Goal: Feedback & Contribution: Contribute content

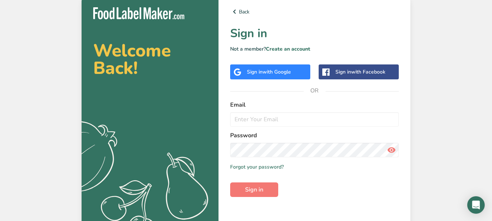
click at [258, 70] on div "Sign in with Google" at bounding box center [269, 72] width 44 height 8
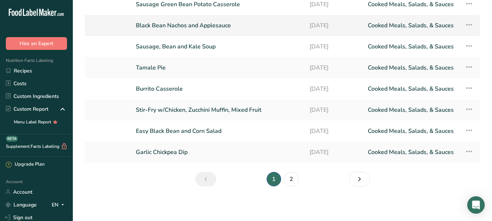
scroll to position [98, 0]
click at [293, 181] on link "2" at bounding box center [291, 178] width 15 height 15
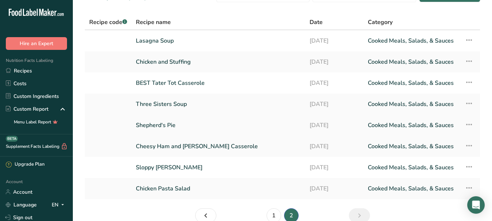
scroll to position [36, 0]
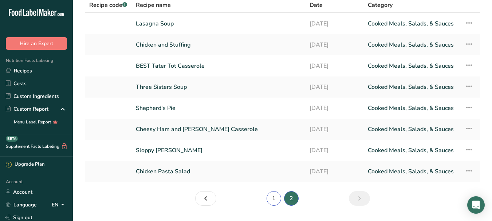
click at [273, 198] on link "1" at bounding box center [273, 198] width 15 height 15
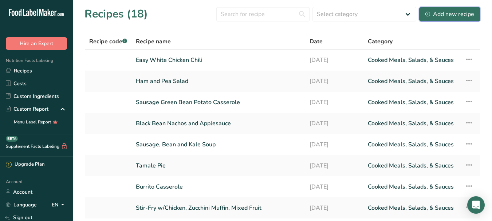
click at [449, 14] on div "Add new recipe" at bounding box center [449, 14] width 49 height 9
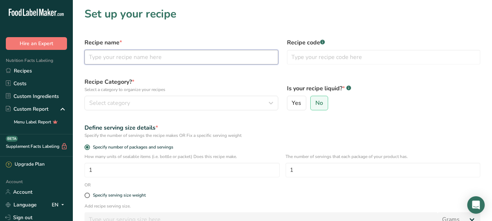
click at [139, 58] on input "text" at bounding box center [181, 57] width 194 height 15
type input "Turkey Sandwich with 3 Bean Salad"
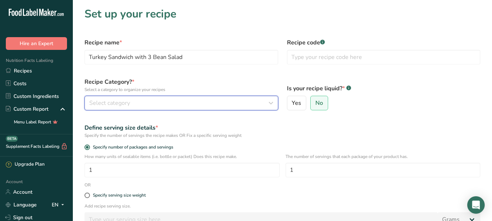
click at [94, 104] on span "Select category" at bounding box center [109, 103] width 41 height 9
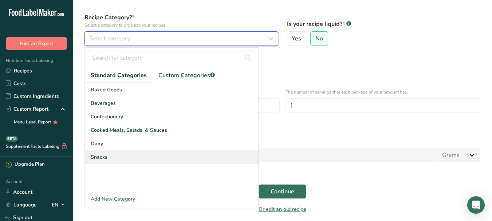
scroll to position [73, 0]
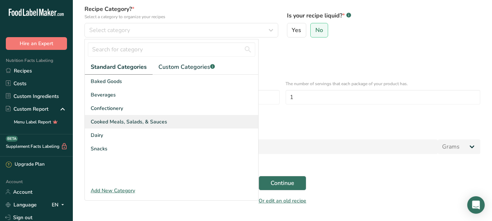
click at [127, 123] on span "Cooked Meals, Salads, & Sauces" at bounding box center [129, 122] width 76 height 8
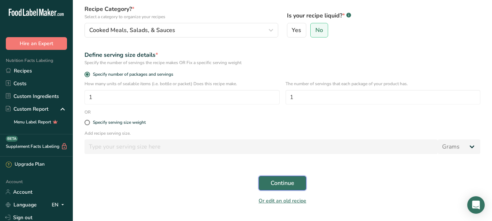
click at [289, 180] on span "Continue" at bounding box center [282, 183] width 24 height 9
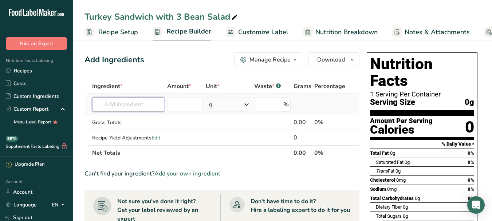
click at [115, 107] on input "text" at bounding box center [128, 104] width 72 height 15
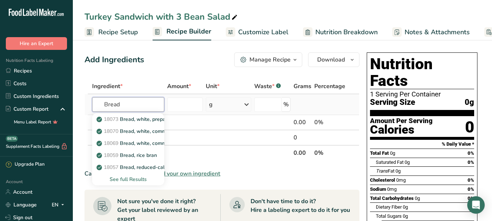
type input "Bread"
click at [135, 181] on div "See full Results" at bounding box center [128, 179] width 60 height 8
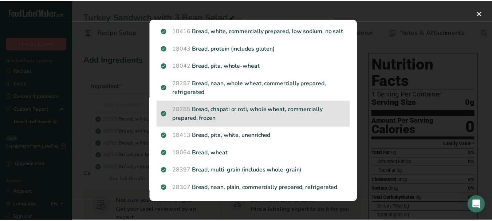
scroll to position [218, 0]
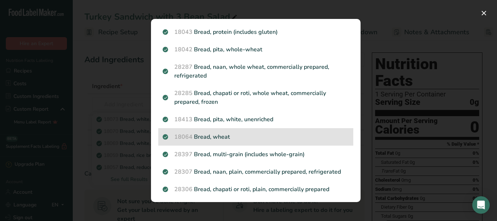
click at [207, 141] on p "18064 Bread, wheat" at bounding box center [256, 136] width 186 height 9
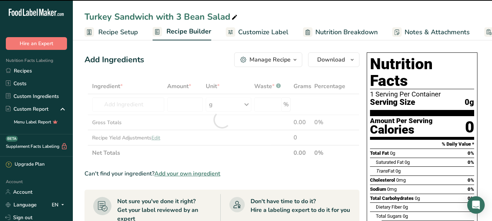
type input "0"
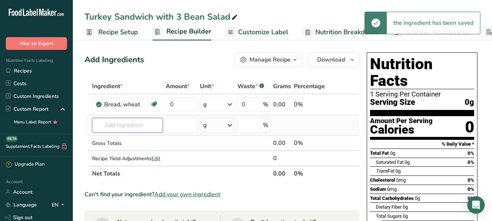
click at [116, 124] on input "text" at bounding box center [127, 125] width 71 height 15
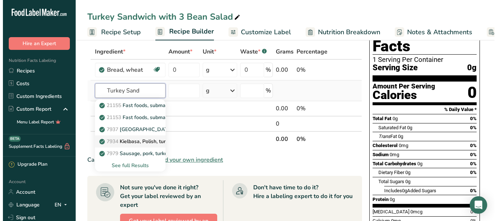
scroll to position [36, 0]
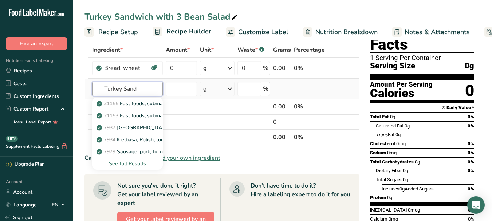
type input "Turkey Sand"
click at [131, 162] on div "See full Results" at bounding box center [127, 164] width 59 height 8
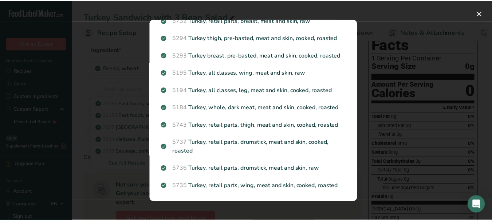
scroll to position [824, 0]
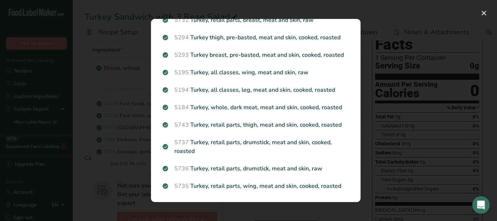
click at [409, 95] on div "Search results modal" at bounding box center [248, 110] width 497 height 221
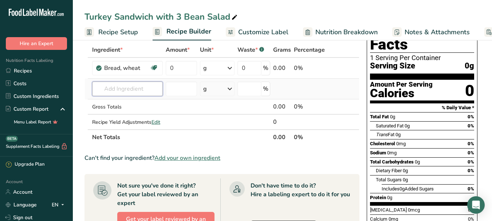
click at [111, 93] on input "text" at bounding box center [127, 89] width 71 height 15
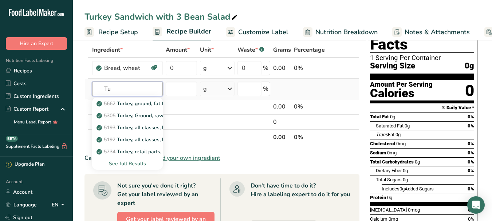
type input "T"
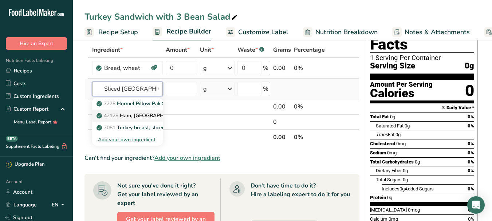
type input "Sliced [GEOGRAPHIC_DATA]"
click at [140, 119] on p "42128 Ham, turkey, sliced, extra lean, prepackaged or deli" at bounding box center [188, 116] width 180 height 8
type input "Ham, [GEOGRAPHIC_DATA], sliced, extra lean, prepackaged or deli"
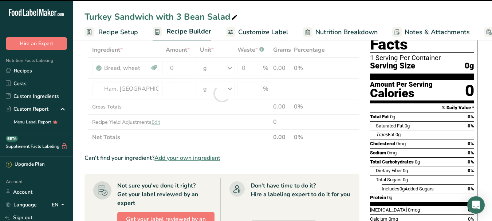
type input "0"
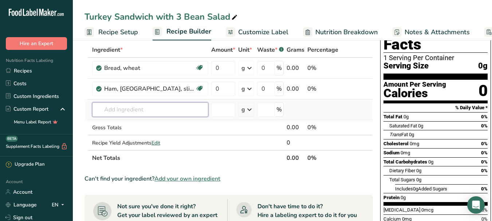
click at [142, 113] on input "text" at bounding box center [150, 109] width 116 height 15
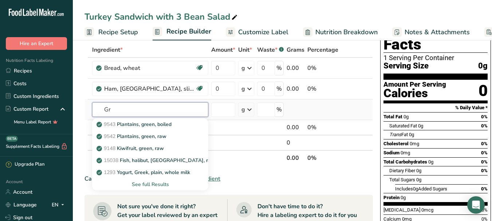
type input "G"
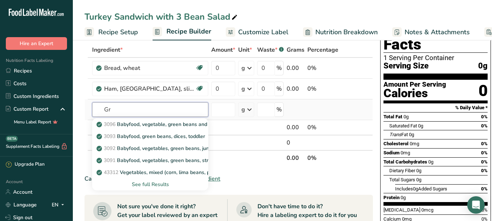
type input "G"
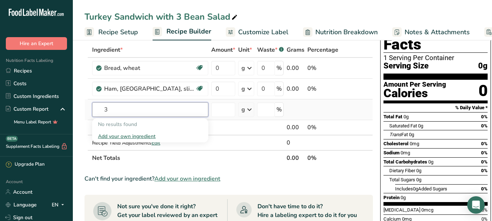
type input "3"
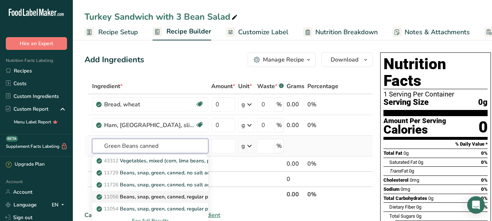
scroll to position [36, 0]
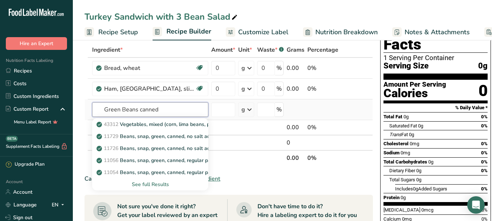
type input "Green Beans canned"
click at [148, 185] on div "See full Results" at bounding box center [150, 185] width 104 height 8
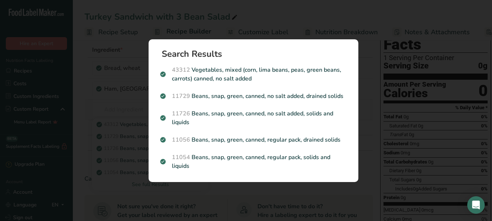
scroll to position [0, 0]
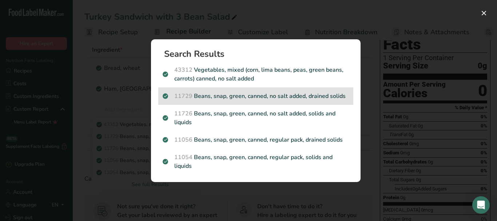
click at [215, 99] on p "11729 Beans, snap, green, canned, no salt added, drained solids" at bounding box center [256, 96] width 186 height 9
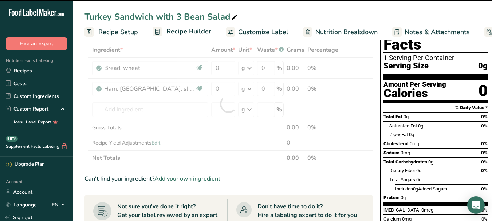
type input "0"
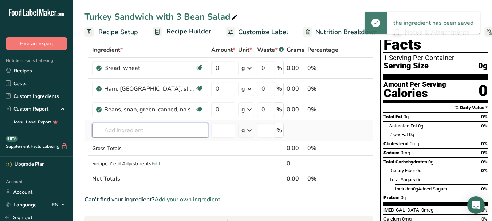
click at [173, 130] on input "text" at bounding box center [150, 130] width 116 height 15
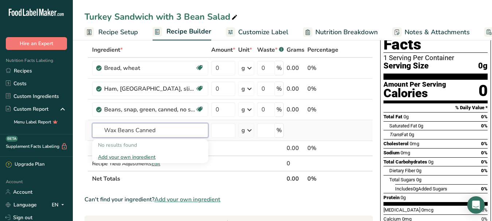
type input "Wax Beans Canned"
click at [141, 157] on div "Add your own ingredient" at bounding box center [150, 157] width 104 height 8
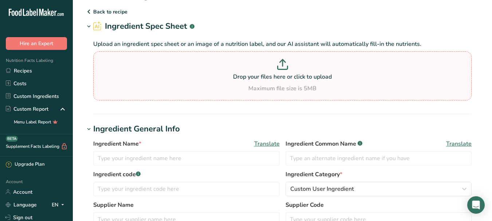
scroll to position [36, 0]
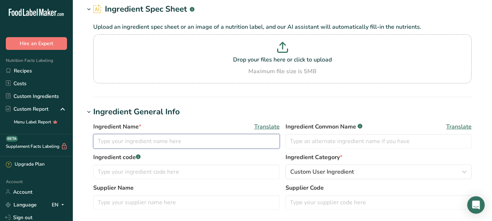
click at [197, 144] on input "text" at bounding box center [186, 141] width 186 height 15
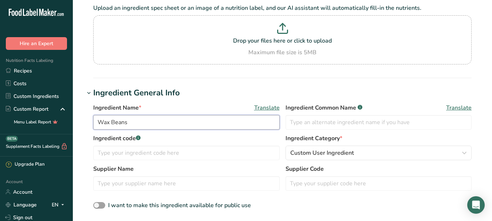
scroll to position [73, 0]
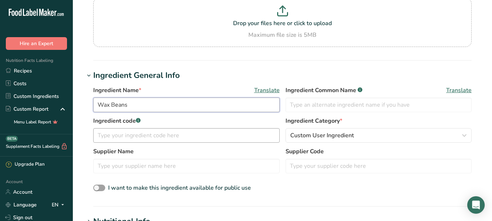
type input "Wax Beans"
click at [165, 138] on input "text" at bounding box center [186, 135] width 186 height 15
click at [161, 165] on input "text" at bounding box center [186, 166] width 186 height 15
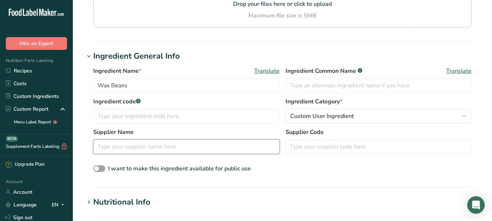
scroll to position [109, 0]
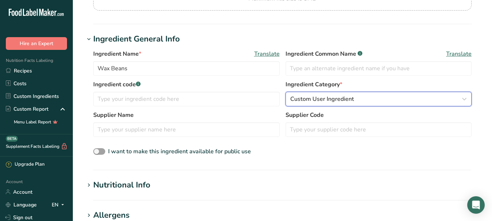
click at [464, 102] on icon "button" at bounding box center [464, 98] width 9 height 13
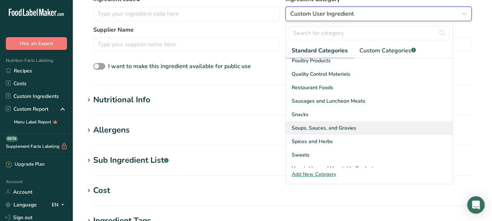
scroll to position [218, 0]
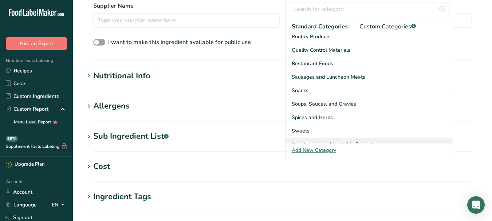
click at [346, 140] on span "Vegetables and Vegetable Products" at bounding box center [334, 144] width 84 height 8
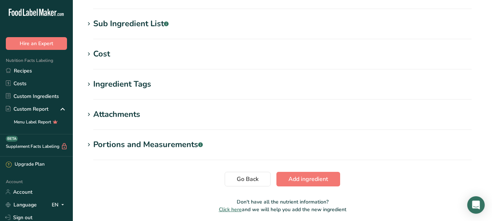
scroll to position [358, 0]
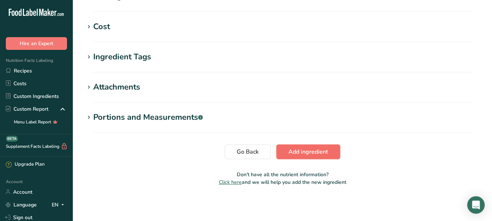
click at [321, 154] on span "Add ingredient" at bounding box center [308, 151] width 40 height 9
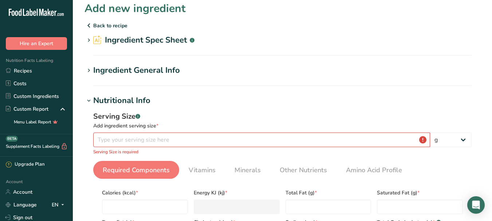
scroll to position [0, 0]
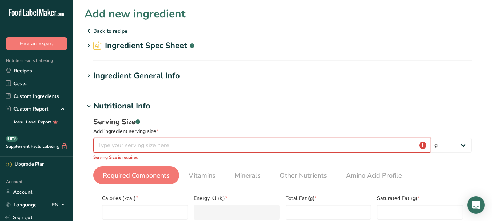
click at [252, 148] on input "number" at bounding box center [261, 145] width 337 height 15
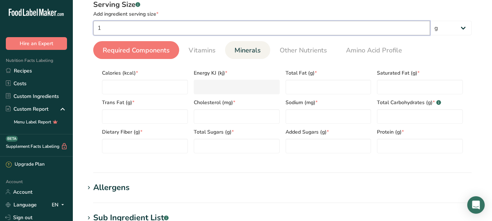
scroll to position [146, 0]
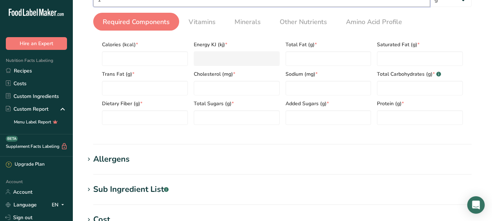
type input "1"
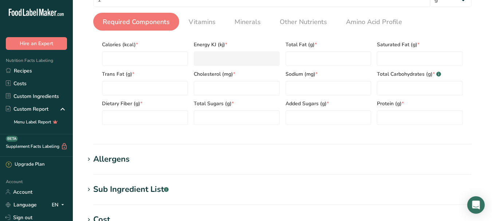
click at [122, 20] on span "Required Components" at bounding box center [136, 22] width 67 height 10
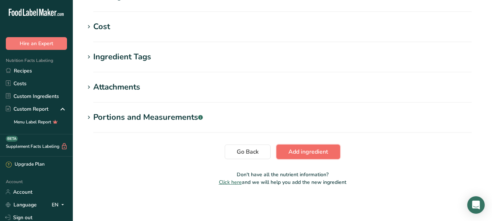
click at [324, 149] on span "Add ingredient" at bounding box center [308, 151] width 40 height 9
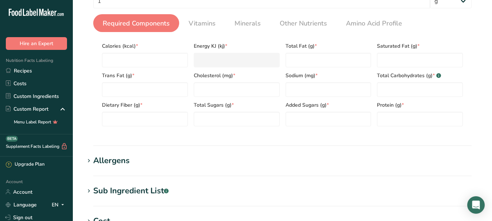
scroll to position [136, 0]
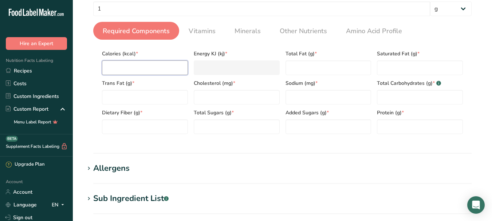
click at [158, 71] on input "number" at bounding box center [145, 67] width 86 height 15
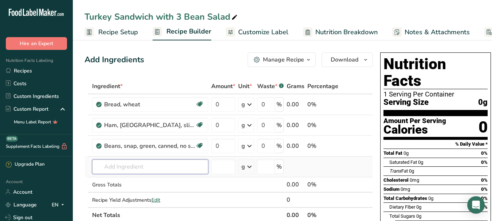
click at [117, 166] on input "text" at bounding box center [150, 166] width 116 height 15
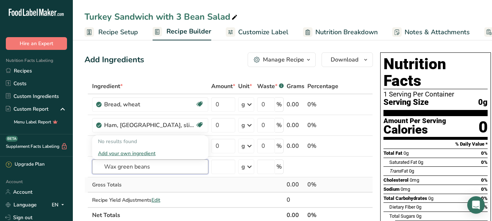
type input "Wax green beans"
click at [148, 185] on div "Gross Totals" at bounding box center [150, 185] width 116 height 8
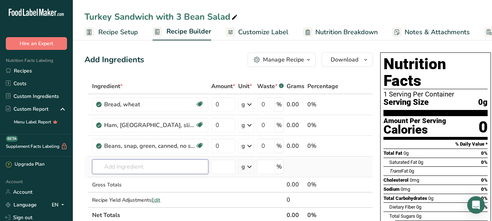
click at [126, 167] on input "text" at bounding box center [150, 166] width 116 height 15
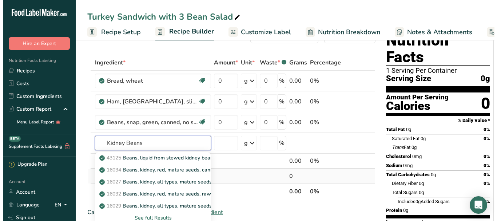
scroll to position [36, 0]
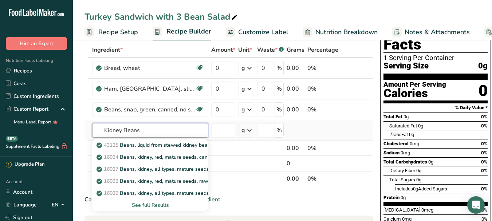
type input "Kidney Beans"
click at [141, 203] on div "See full Results" at bounding box center [150, 205] width 104 height 8
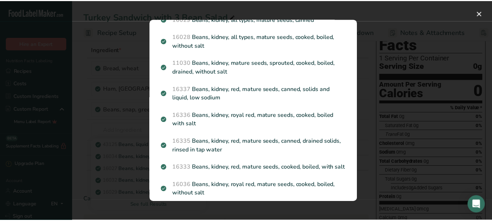
scroll to position [146, 0]
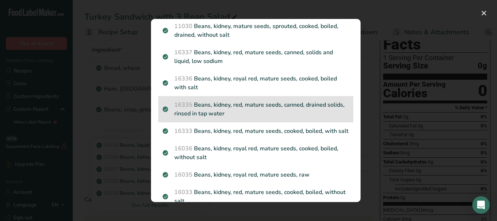
click at [278, 103] on p "16335 Beans, kidney, red, mature seeds, canned, drained solids, rinsed in tap w…" at bounding box center [256, 108] width 186 height 17
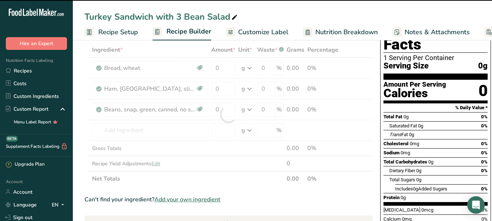
type input "0"
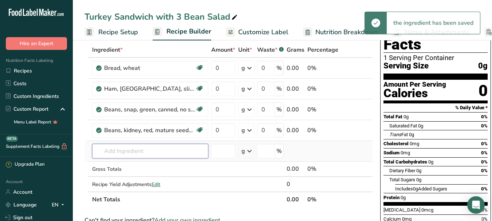
click at [147, 154] on input "text" at bounding box center [150, 151] width 116 height 15
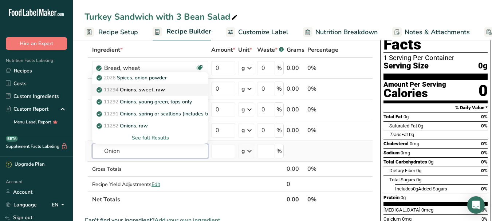
type input "Onion"
click at [132, 89] on p "11294 Onions, sweet, raw" at bounding box center [131, 90] width 67 height 8
type input "Onions, sweet, raw"
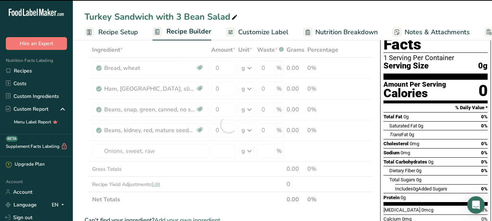
type input "0"
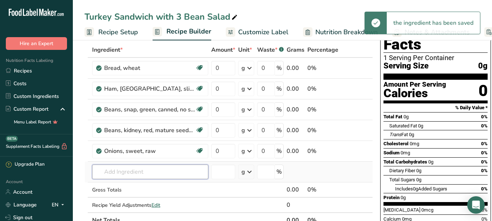
click at [134, 171] on input "text" at bounding box center [150, 172] width 116 height 15
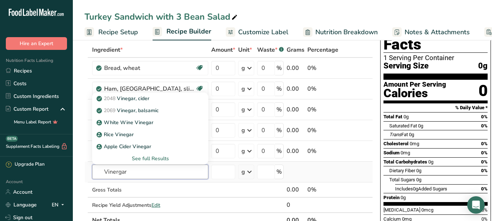
click at [119, 174] on input "Vinergar" at bounding box center [150, 172] width 116 height 15
click at [130, 175] on input "Vinegar" at bounding box center [150, 172] width 116 height 15
type input "Vinegar"
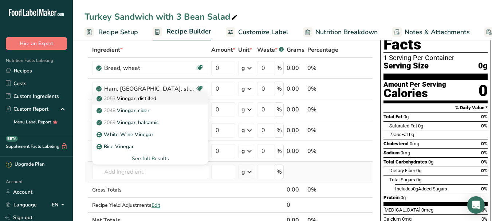
click at [129, 96] on p "2053 Vinegar, distilled" at bounding box center [127, 99] width 58 height 8
type input "Vinegar, distilled"
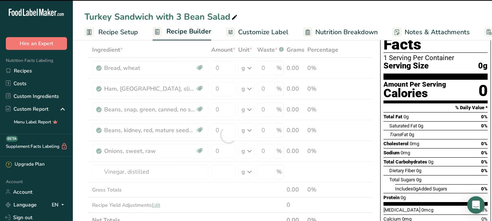
type input "0"
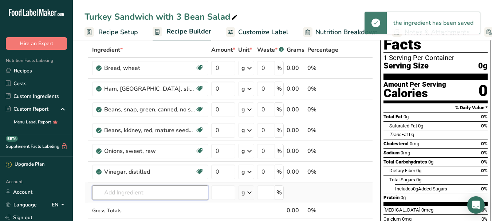
click at [143, 194] on input "text" at bounding box center [150, 192] width 116 height 15
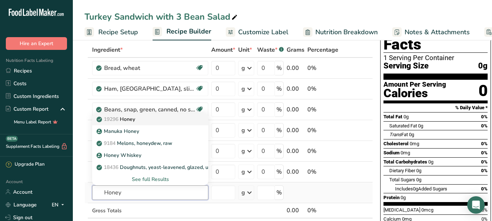
type input "Honey"
click at [127, 121] on p "19296 Honey" at bounding box center [116, 119] width 37 height 8
type input "Honey"
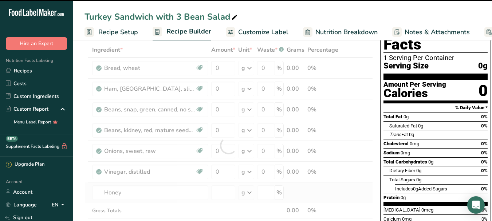
type input "0"
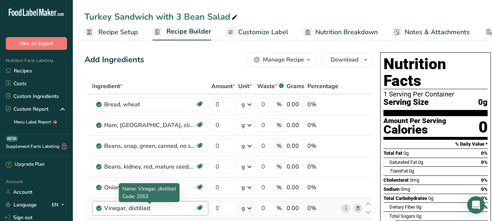
scroll to position [36, 0]
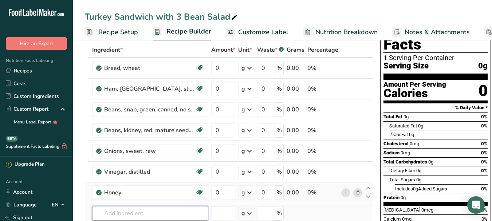
click at [130, 213] on input "text" at bounding box center [150, 213] width 116 height 15
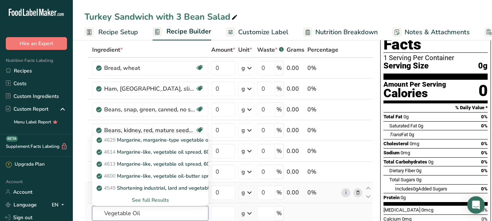
type input "Vegetable Oil"
click at [146, 201] on div "See full Results" at bounding box center [150, 200] width 104 height 8
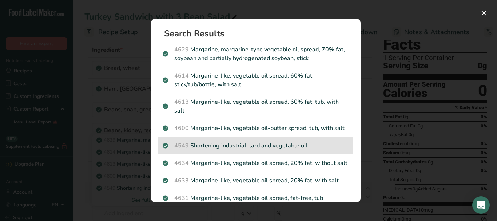
click at [221, 151] on div "4549 Shortening industrial, lard and vegetable oil" at bounding box center [255, 145] width 195 height 17
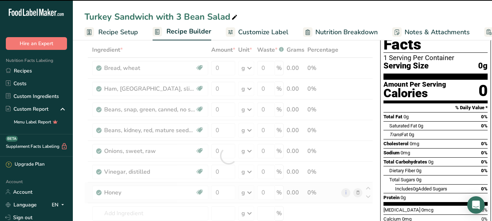
type input "0"
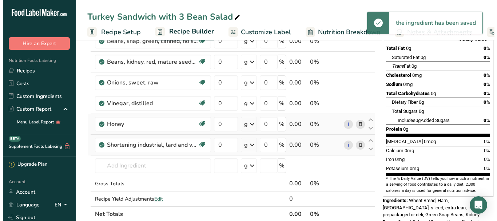
scroll to position [109, 0]
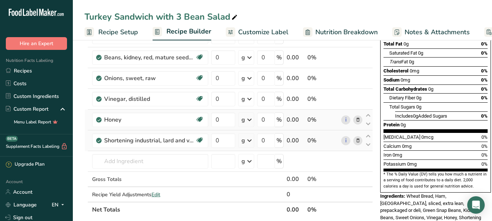
click at [358, 139] on icon at bounding box center [357, 141] width 5 height 8
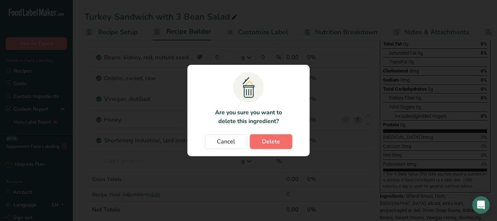
click at [281, 140] on button "Delete" at bounding box center [271, 141] width 42 height 15
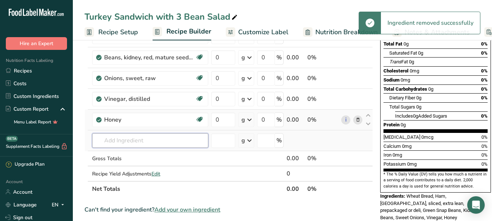
click at [127, 145] on input "text" at bounding box center [150, 140] width 116 height 15
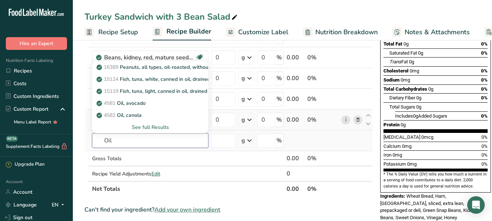
type input "Oil"
click at [137, 126] on div "See full Results" at bounding box center [150, 127] width 104 height 8
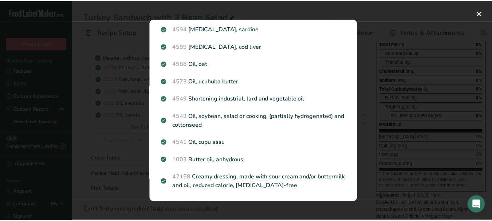
scroll to position [877, 0]
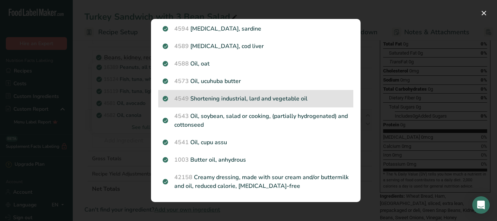
click at [170, 99] on p "4549 Shortening industrial, lard and vegetable oil" at bounding box center [256, 98] width 186 height 9
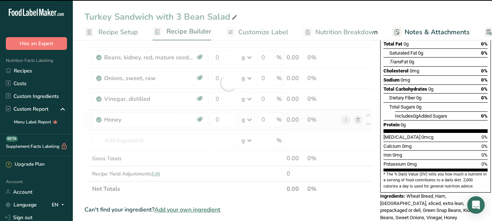
type input "0"
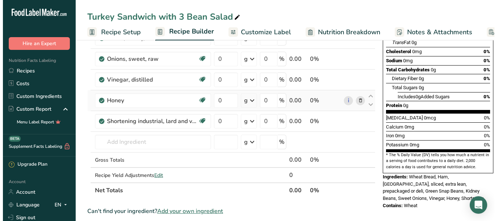
scroll to position [146, 0]
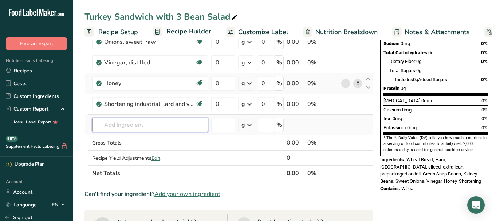
click at [115, 127] on input "text" at bounding box center [150, 125] width 116 height 15
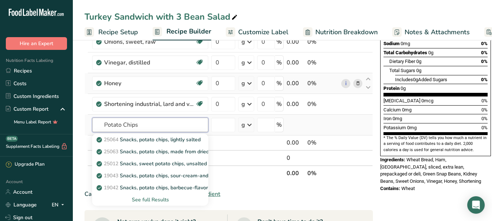
type input "Potato Chips"
click at [145, 199] on div "See full Results" at bounding box center [150, 200] width 104 height 8
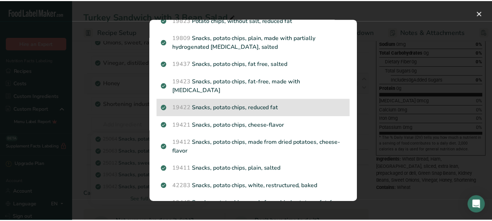
scroll to position [182, 0]
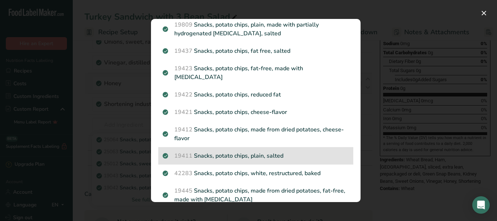
click at [226, 151] on p "19411 Snacks, potato chips, plain, salted" at bounding box center [256, 155] width 186 height 9
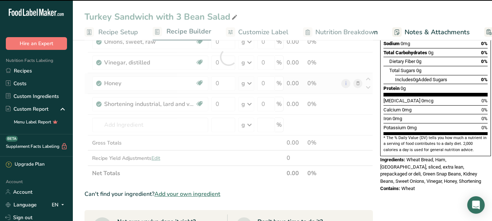
type input "0"
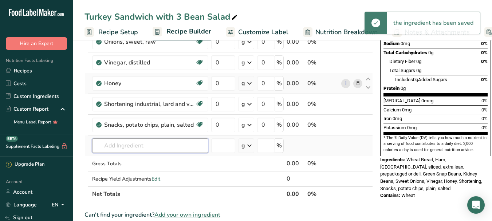
click at [139, 144] on input "text" at bounding box center [150, 145] width 116 height 15
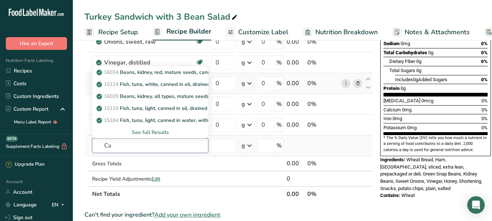
type input "C"
type input "Peaches Canned"
click at [151, 134] on div "See full Results" at bounding box center [150, 132] width 104 height 8
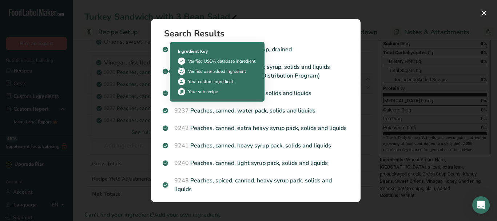
click at [173, 74] on div "Ingredient Key Verified USDA database ingredient Verified user added ingredient…" at bounding box center [217, 72] width 95 height 60
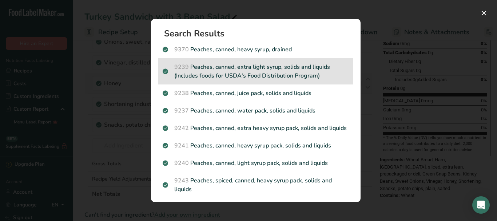
click at [284, 74] on p "9239 Peaches, canned, extra light syrup, solids and liquids (Includes foods for…" at bounding box center [256, 71] width 186 height 17
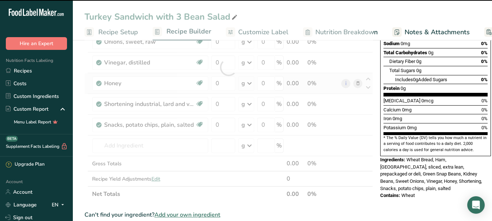
type input "0"
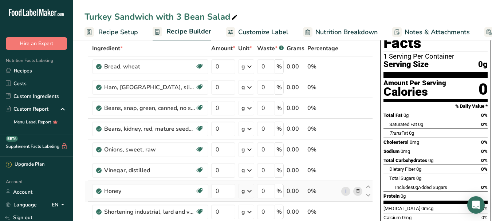
scroll to position [0, 0]
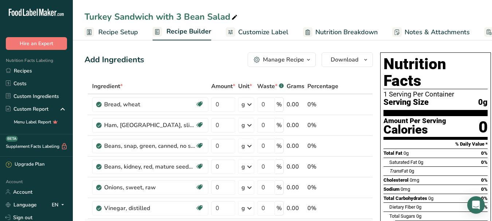
click at [308, 59] on icon "button" at bounding box center [308, 59] width 6 height 9
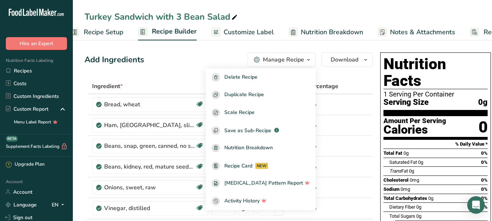
scroll to position [0, 62]
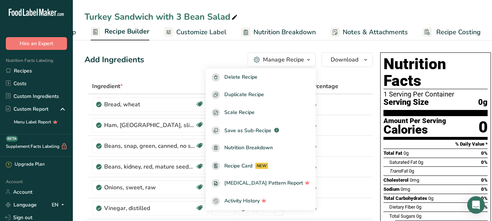
click at [131, 32] on span "Recipe Builder" at bounding box center [126, 32] width 45 height 10
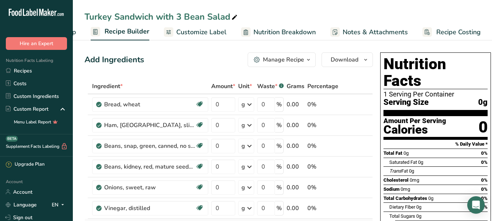
click at [205, 32] on span "Customize Label" at bounding box center [201, 32] width 50 height 10
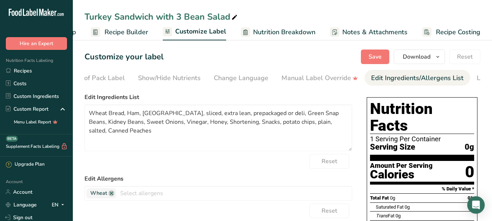
scroll to position [0, 142]
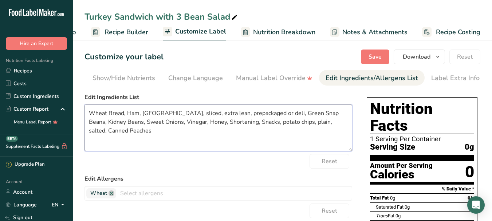
drag, startPoint x: 127, startPoint y: 115, endPoint x: 142, endPoint y: 116, distance: 14.6
click at [142, 116] on textarea "Wheat Bread, Ham, [GEOGRAPHIC_DATA], sliced, extra lean, prepackaged or deli, G…" at bounding box center [218, 127] width 268 height 47
drag, startPoint x: 164, startPoint y: 116, endPoint x: 189, endPoint y: 118, distance: 24.8
click at [189, 118] on textarea "Wheat Bread, turkey, sliced, extra lean, prepackaged or deli, Green Snap Beans,…" at bounding box center [218, 127] width 268 height 47
click at [167, 118] on textarea "Wheat Bread, turkey, sliced, , prepackaged or deli, Green Snap Beans, Kidney Be…" at bounding box center [218, 127] width 268 height 47
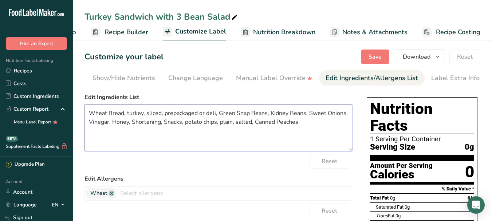
click at [218, 115] on textarea "Wheat Bread, turkey, sliced, prepackaged or deli, Green Snap Beans, Kidney Bean…" at bounding box center [218, 127] width 268 height 47
click at [308, 116] on textarea "Wheat Bread, turkey, sliced, prepackaged or deli, 3-Bean Salad: Green Snap Bean…" at bounding box center [218, 127] width 268 height 47
drag, startPoint x: 167, startPoint y: 124, endPoint x: 184, endPoint y: 124, distance: 16.7
click at [184, 124] on textarea "Wheat Bread, turkey, sliced, prepackaged or deli, 3-Bean Salad: Green Snap Bean…" at bounding box center [218, 127] width 268 height 47
drag, startPoint x: 182, startPoint y: 125, endPoint x: 189, endPoint y: 129, distance: 7.9
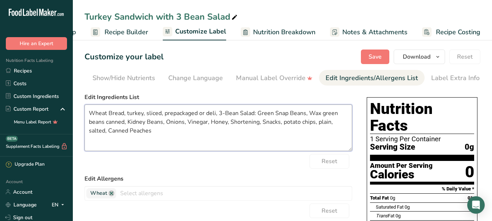
click at [183, 125] on textarea "Wheat Bread, turkey, sliced, prepackaged or deli, 3-Bean Salad: Green Snap Bean…" at bounding box center [218, 127] width 268 height 47
drag, startPoint x: 231, startPoint y: 124, endPoint x: 258, endPoint y: 124, distance: 26.9
click at [258, 124] on textarea "Wheat Bread, turkey, sliced, prepackaged or deli, 3-Bean Salad: Green Snap Bean…" at bounding box center [218, 127] width 268 height 47
click at [287, 124] on textarea "Wheat Bread, turkey, sliced, prepackaged or deli, 3-Bean Salad: Green Snap Bean…" at bounding box center [218, 127] width 268 height 47
drag, startPoint x: 268, startPoint y: 123, endPoint x: 289, endPoint y: 123, distance: 21.1
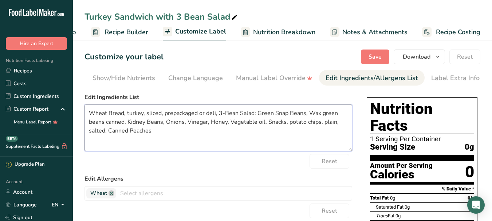
click at [289, 123] on textarea "Wheat Bread, turkey, sliced, prepackaged or deli, 3-Bean Salad: Green Snap Bean…" at bounding box center [218, 127] width 268 height 47
drag, startPoint x: 268, startPoint y: 124, endPoint x: 282, endPoint y: 124, distance: 14.6
click at [270, 125] on textarea "Wheat Bread, turkey, sliced, prepackaged or deli, 3-Bean Salad: Green Snap Bean…" at bounding box center [218, 127] width 268 height 47
click at [300, 126] on textarea "Wheat Bread, turkey, sliced, prepackaged or deli, 3-Bean Salad: Green Snap Bean…" at bounding box center [218, 127] width 268 height 47
click at [299, 125] on textarea "Wheat Bread, turkey, sliced, prepackaged or deli, 3-Bean Salad: Green Snap Bean…" at bounding box center [218, 127] width 268 height 47
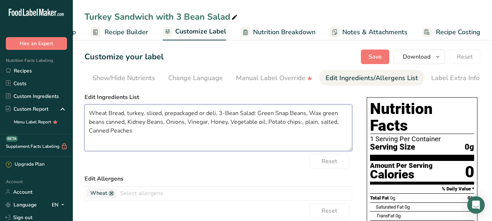
click at [303, 125] on textarea "Wheat Bread, turkey, sliced, prepackaged or deli, 3-Bean Salad: Green Snap Bean…" at bounding box center [218, 127] width 268 height 47
click at [136, 135] on textarea "Wheat Bread, turkey, sliced, prepackaged or deli, 3-Bean Salad: Green Snap Bean…" at bounding box center [218, 127] width 268 height 47
drag, startPoint x: 89, startPoint y: 132, endPoint x: 111, endPoint y: 132, distance: 21.8
click at [111, 132] on textarea "Wheat Bread, turkey, sliced, prepackaged or deli, 3-Bean Salad: Green Snap Bean…" at bounding box center [218, 127] width 268 height 47
click at [118, 135] on textarea "Wheat Bread, turkey, sliced, prepackaged or deli, 3-Bean Salad: Green Snap Bean…" at bounding box center [218, 127] width 268 height 47
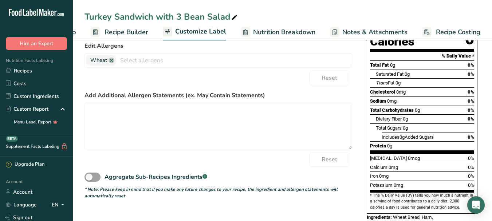
scroll to position [146, 0]
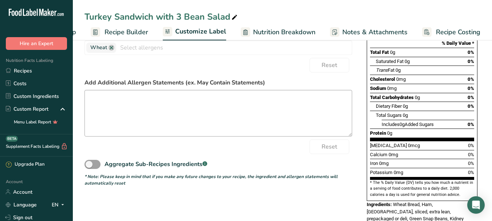
type textarea "Wheat Bread, turkey, sliced, prepackaged or deli, 3-Bean Salad: Green Snap Bean…"
click at [132, 111] on textarea at bounding box center [218, 113] width 268 height 47
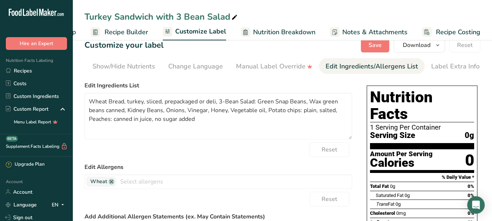
scroll to position [0, 0]
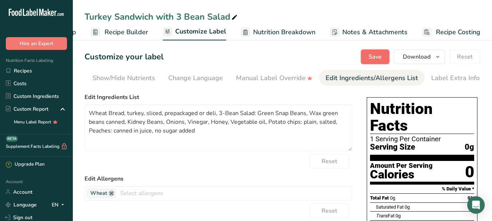
click at [379, 57] on span "Save" at bounding box center [374, 56] width 13 height 9
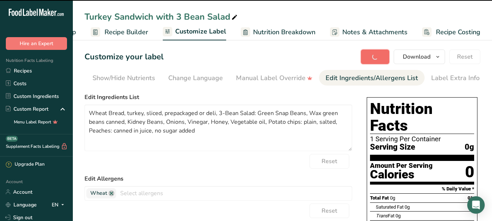
type textarea "May contain ingredients and allergens not listed."
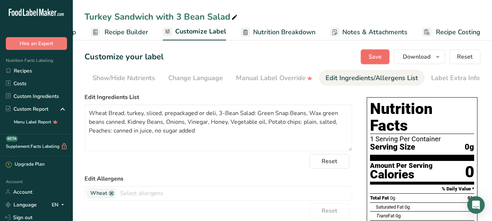
click at [370, 57] on span "Save" at bounding box center [374, 56] width 13 height 9
